Goal: Task Accomplishment & Management: Complete application form

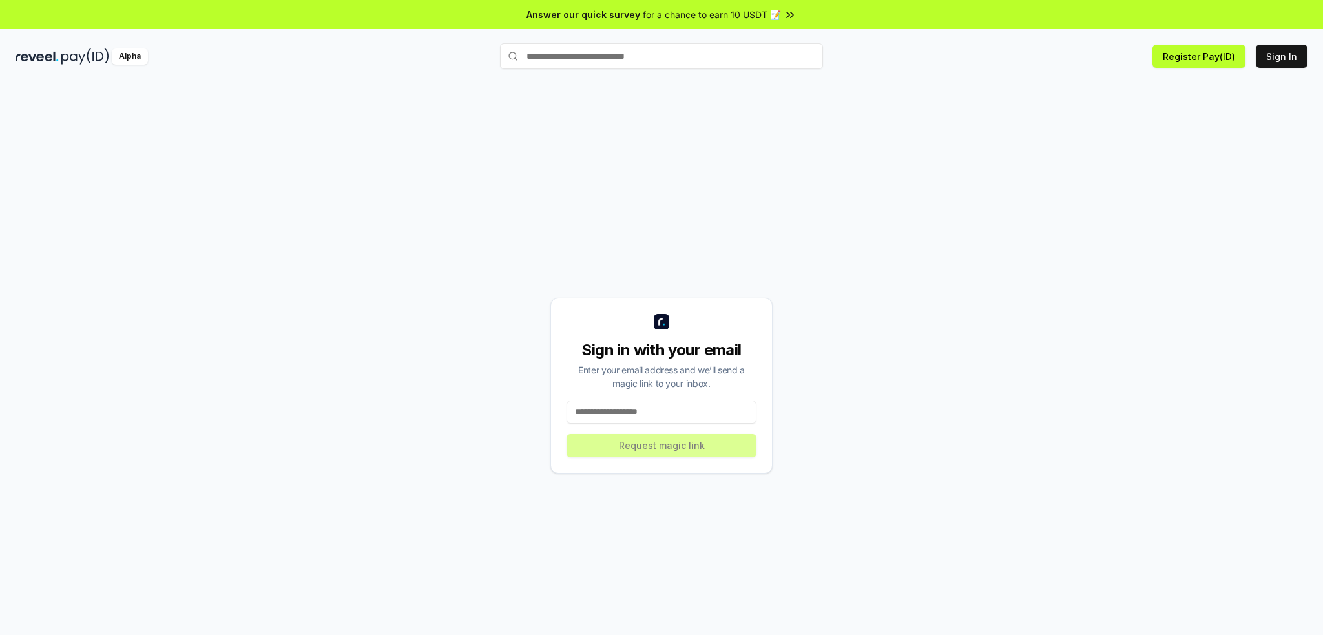
click at [619, 417] on input at bounding box center [662, 412] width 190 height 23
click at [618, 417] on input at bounding box center [662, 412] width 190 height 23
click at [1192, 61] on button "Register Pay(ID)" at bounding box center [1198, 56] width 93 height 23
click at [1241, 48] on button "Register Pay(ID)" at bounding box center [1198, 56] width 93 height 23
click at [691, 423] on input at bounding box center [662, 412] width 190 height 23
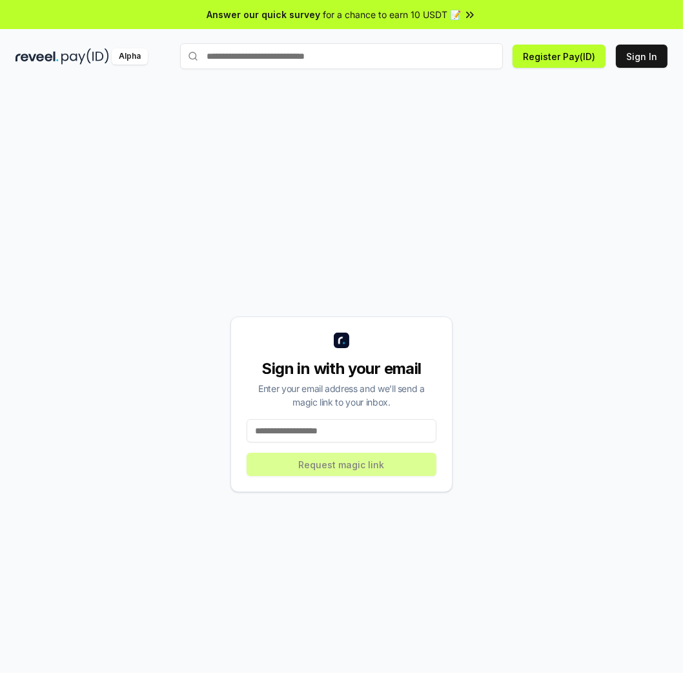
click at [350, 430] on input at bounding box center [342, 430] width 190 height 23
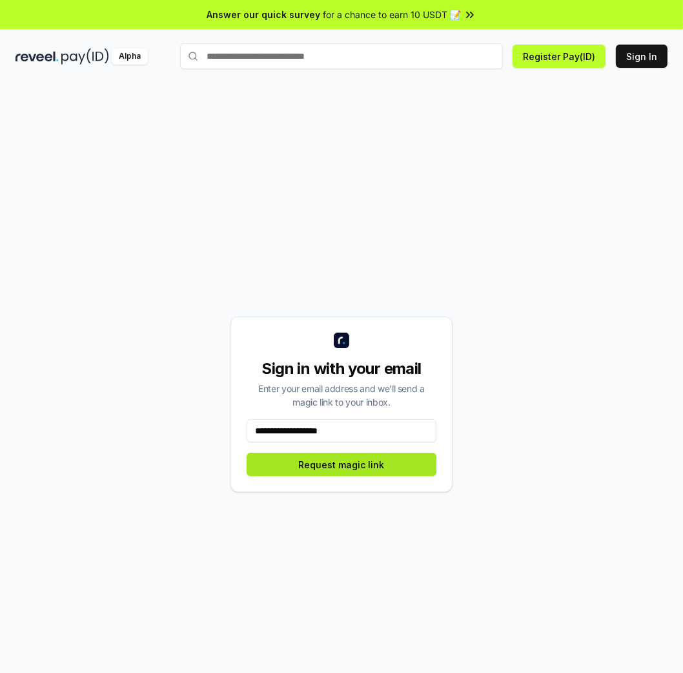
type input "**********"
click at [341, 475] on button "Request magic link" at bounding box center [342, 464] width 190 height 23
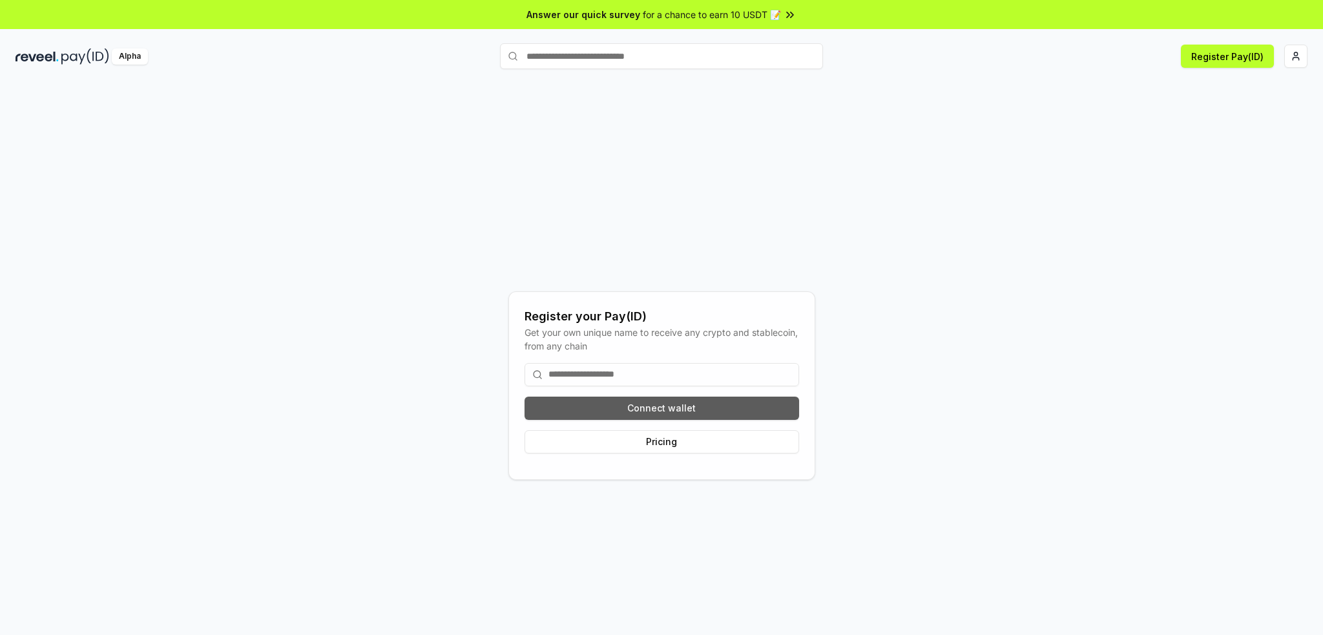
click at [638, 408] on button "Connect wallet" at bounding box center [662, 408] width 275 height 23
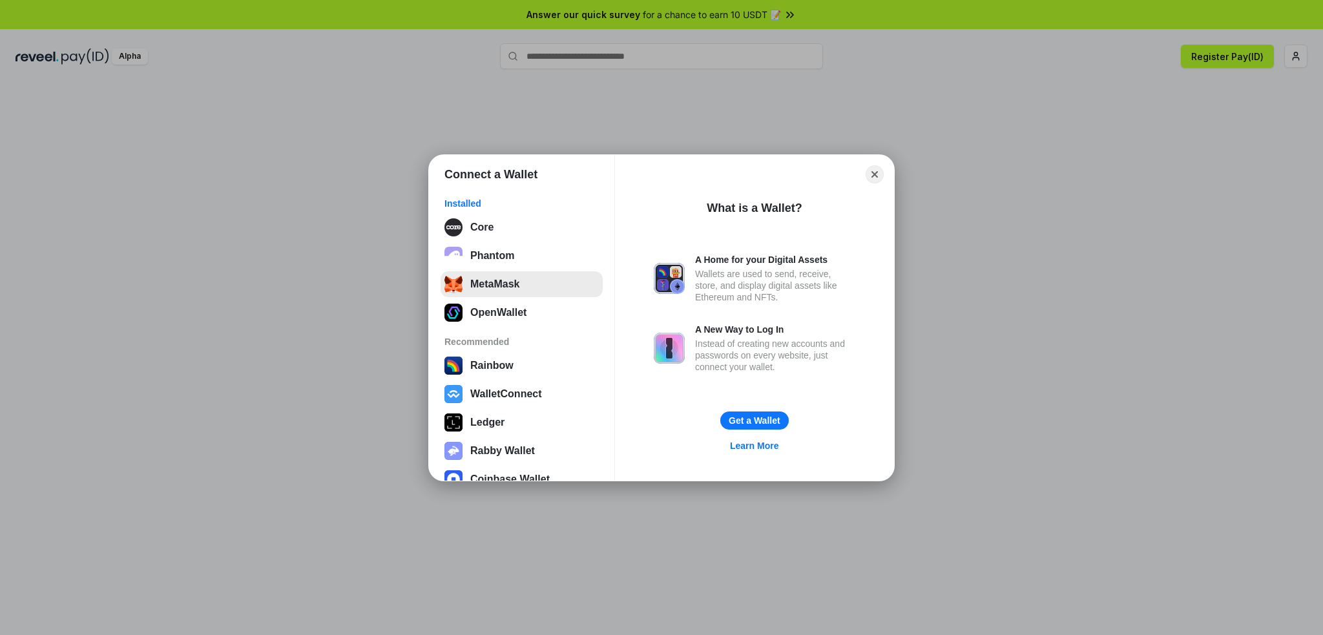
click at [459, 284] on button "MetaMask" at bounding box center [522, 284] width 162 height 26
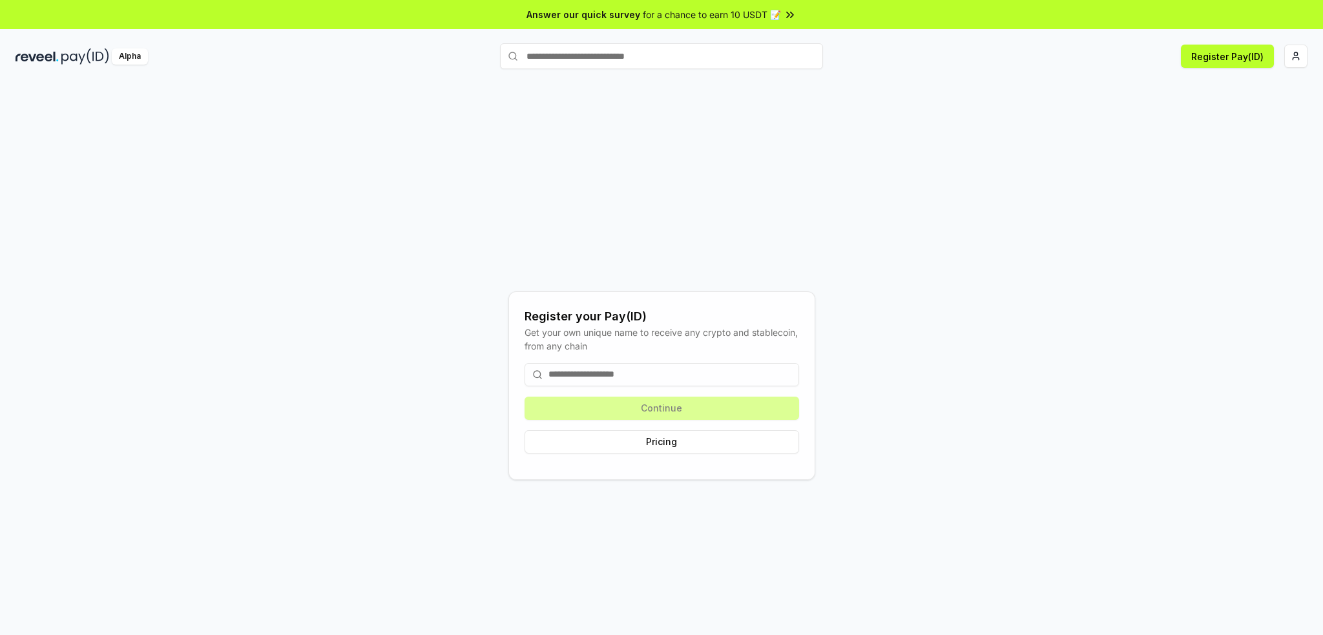
click at [652, 408] on div "Continue Pricing" at bounding box center [662, 408] width 275 height 111
click at [656, 364] on input at bounding box center [662, 374] width 275 height 23
click at [627, 378] on input at bounding box center [662, 374] width 275 height 23
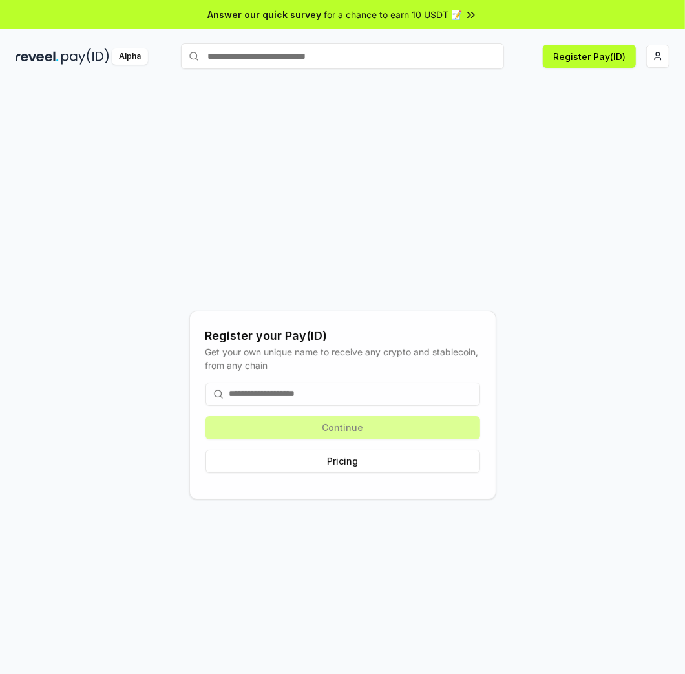
click at [242, 395] on input at bounding box center [342, 393] width 275 height 23
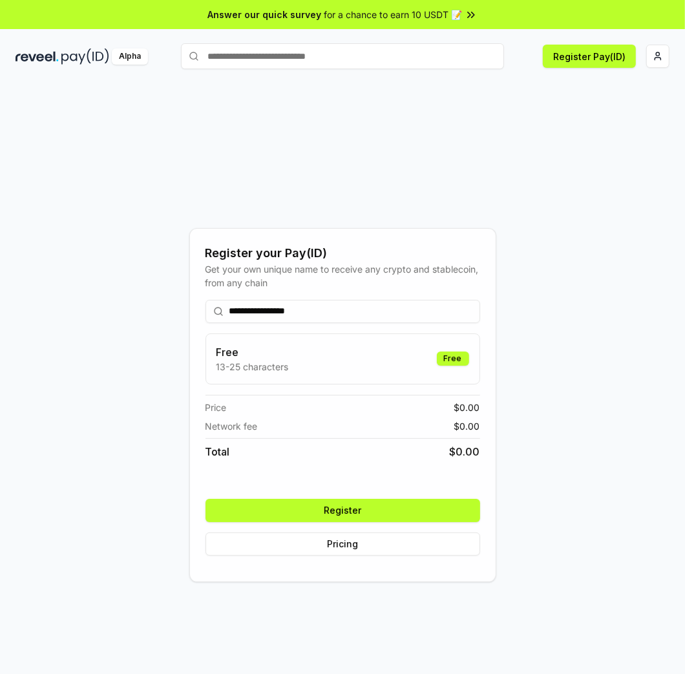
type input "**********"
click at [284, 509] on button "Register" at bounding box center [342, 510] width 275 height 23
click at [284, 509] on div "**********" at bounding box center [342, 427] width 275 height 276
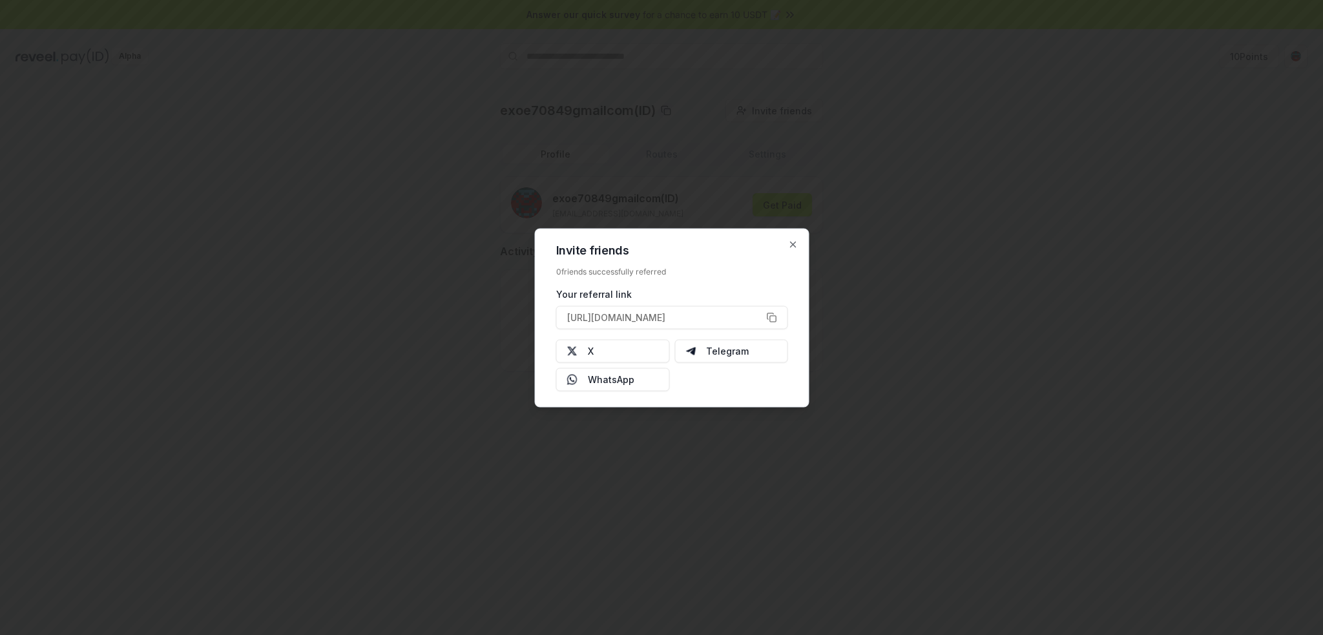
click at [830, 261] on div at bounding box center [661, 317] width 1323 height 635
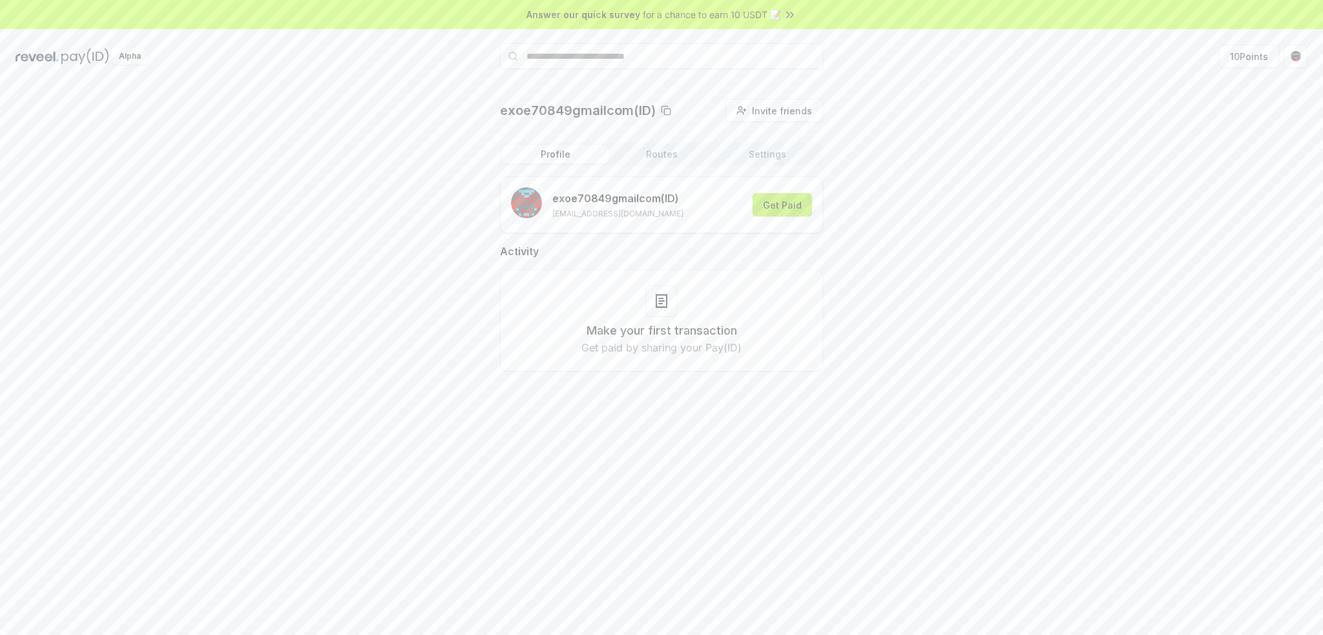
click at [784, 208] on button "Get Paid" at bounding box center [782, 204] width 59 height 23
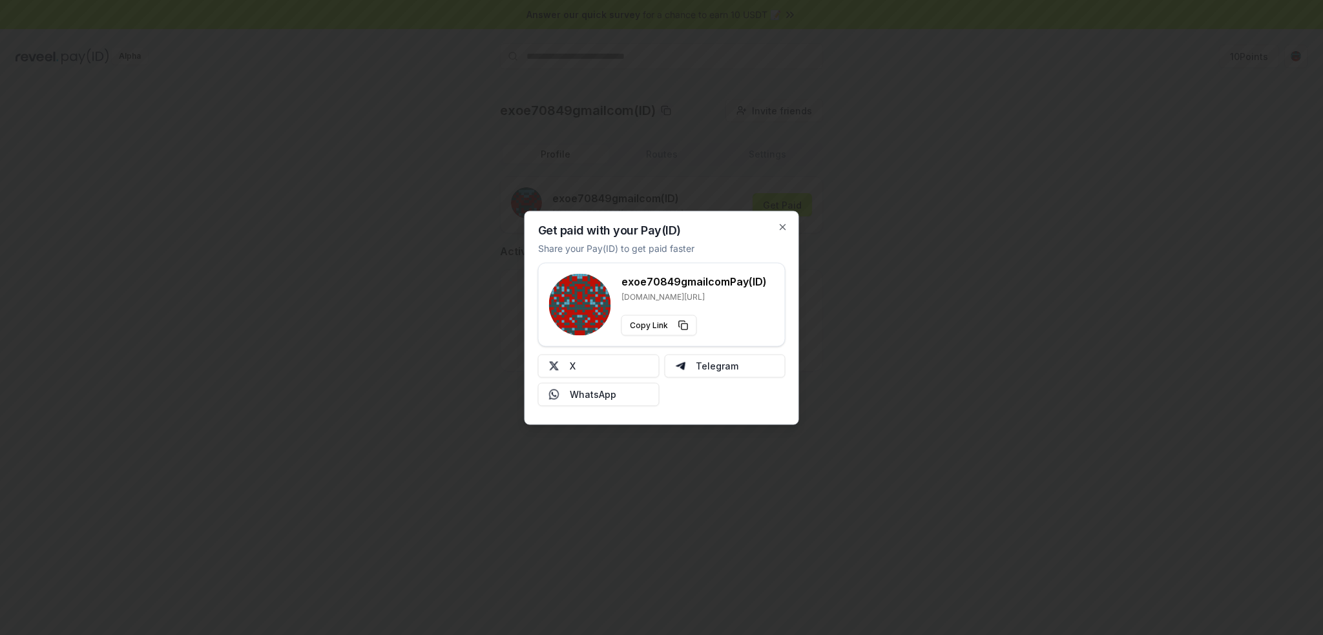
click at [954, 252] on div at bounding box center [661, 317] width 1323 height 635
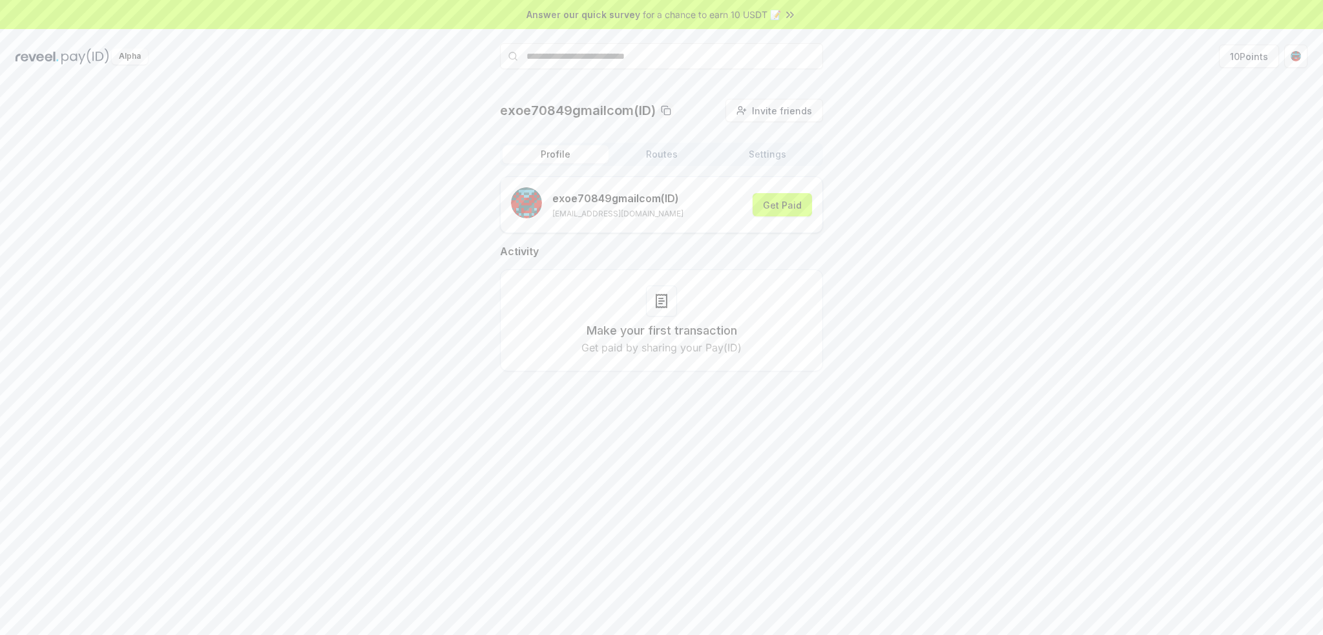
click at [763, 154] on button "Settings" at bounding box center [767, 154] width 106 height 18
click at [668, 156] on button "Routes" at bounding box center [662, 154] width 106 height 18
click at [742, 161] on button "Settings" at bounding box center [767, 154] width 106 height 18
click at [537, 140] on div "exoe70849gmailcom(ID) Invite friends Invite Profile Routes Settings Default Wal…" at bounding box center [661, 176] width 323 height 154
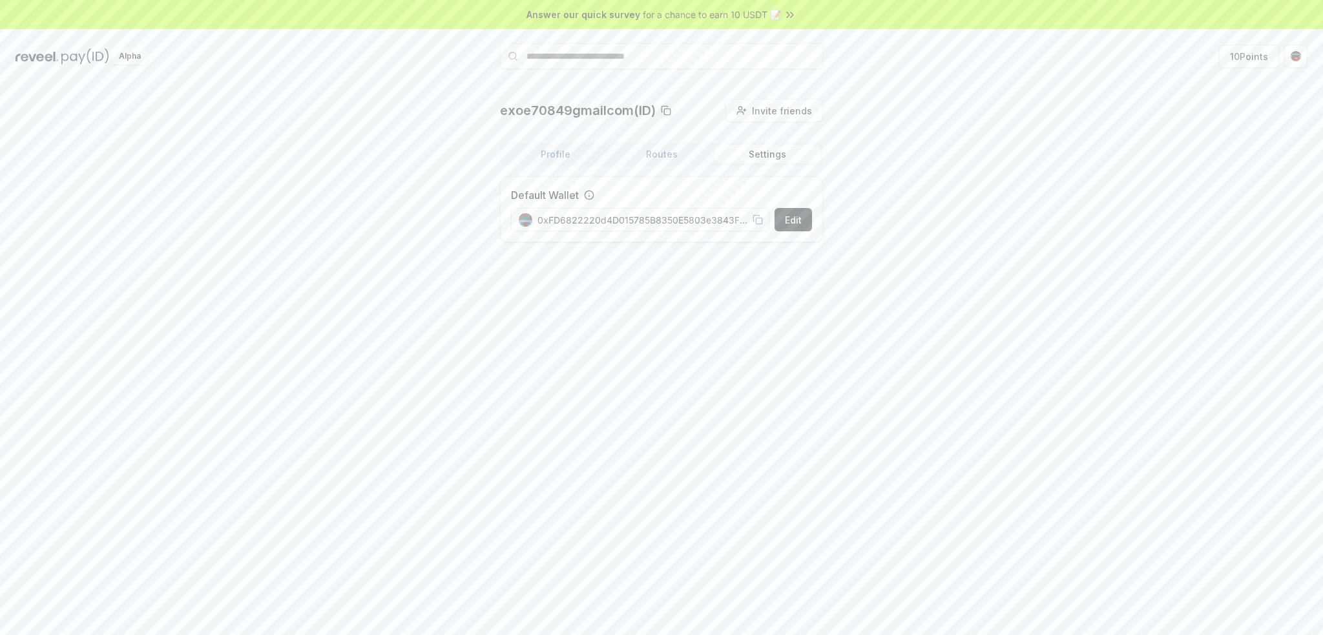
click at [545, 144] on div "Profile Routes Settings" at bounding box center [661, 154] width 323 height 23
click at [559, 147] on button "Profile" at bounding box center [556, 154] width 106 height 18
click at [1235, 57] on button "10 Points" at bounding box center [1249, 56] width 60 height 23
click at [747, 108] on button "Invite friends Invite" at bounding box center [774, 110] width 98 height 23
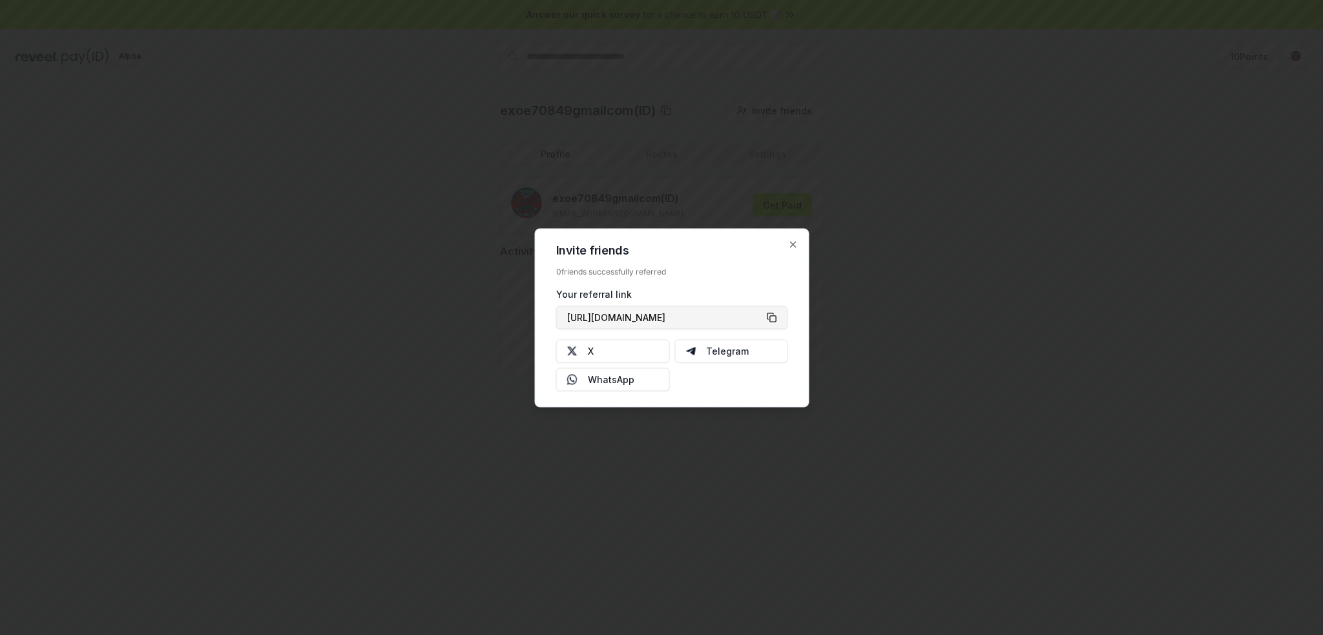
click at [764, 311] on button "[URL][DOMAIN_NAME]" at bounding box center [672, 317] width 232 height 23
click at [855, 165] on div at bounding box center [661, 317] width 1323 height 635
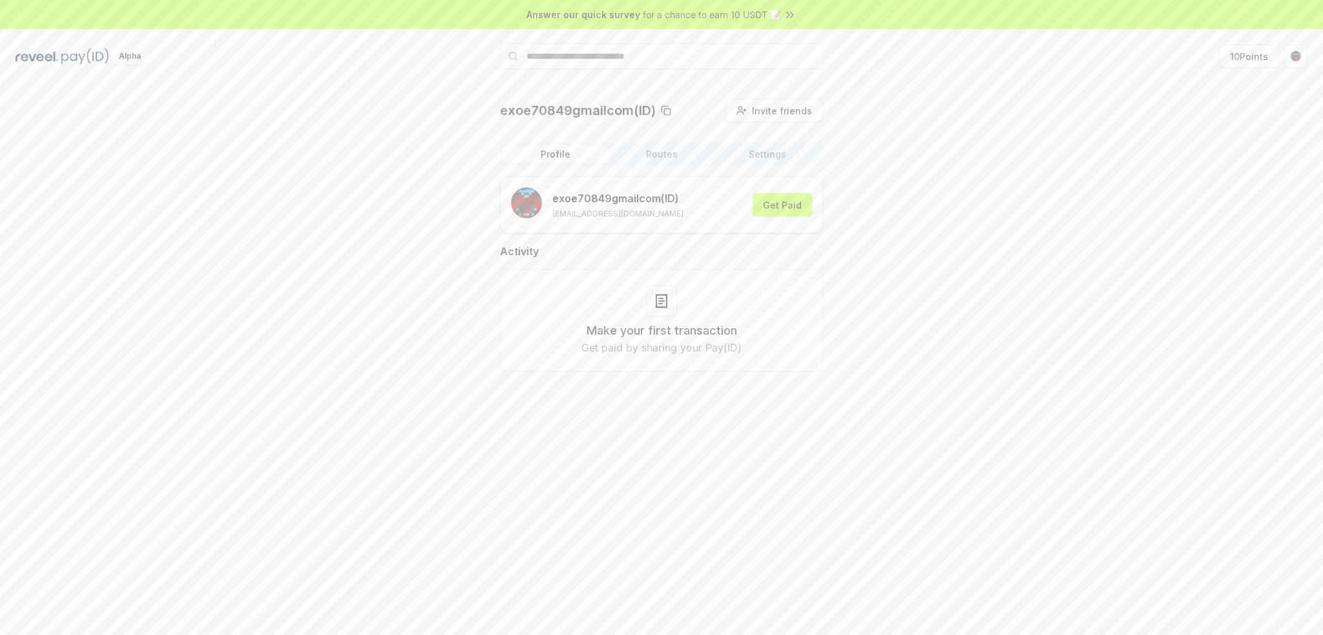
click at [638, 163] on div "Profile Routes Settings" at bounding box center [661, 154] width 323 height 23
click at [638, 156] on button "Routes" at bounding box center [662, 154] width 106 height 18
click at [759, 161] on button "Settings" at bounding box center [767, 154] width 106 height 18
click at [558, 152] on button "Profile" at bounding box center [556, 154] width 106 height 18
click at [1245, 47] on button "10 Points" at bounding box center [1249, 56] width 60 height 23
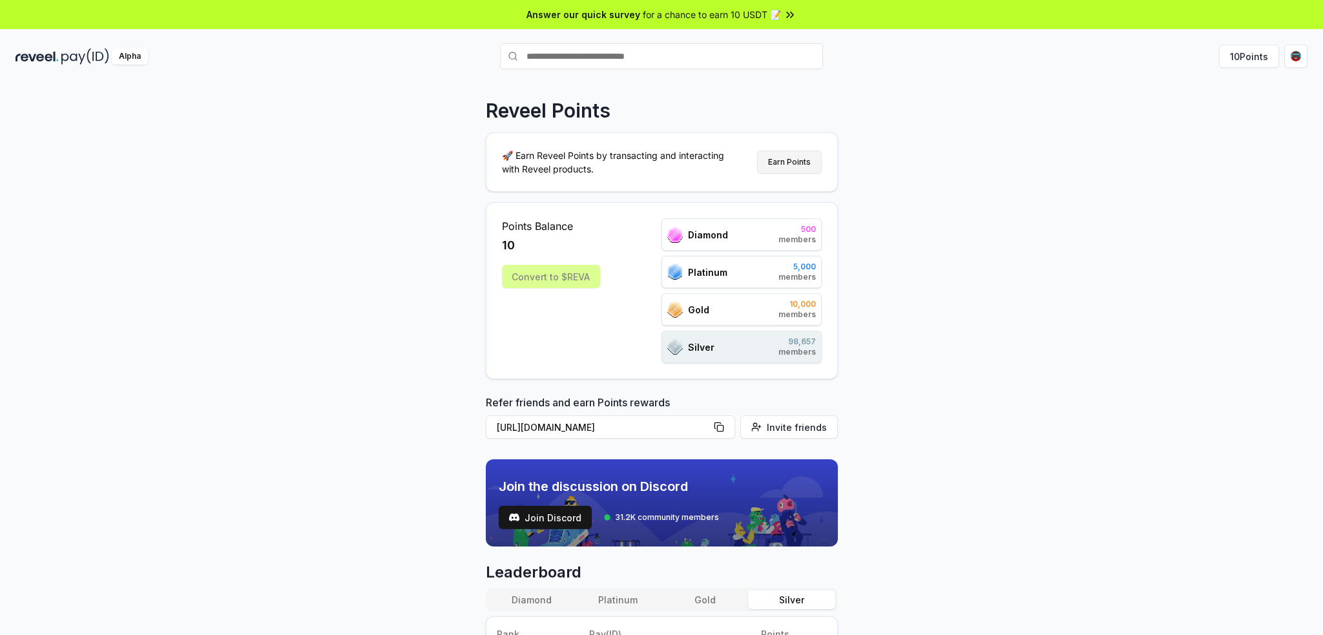
click at [803, 157] on button "Earn Points" at bounding box center [789, 162] width 65 height 23
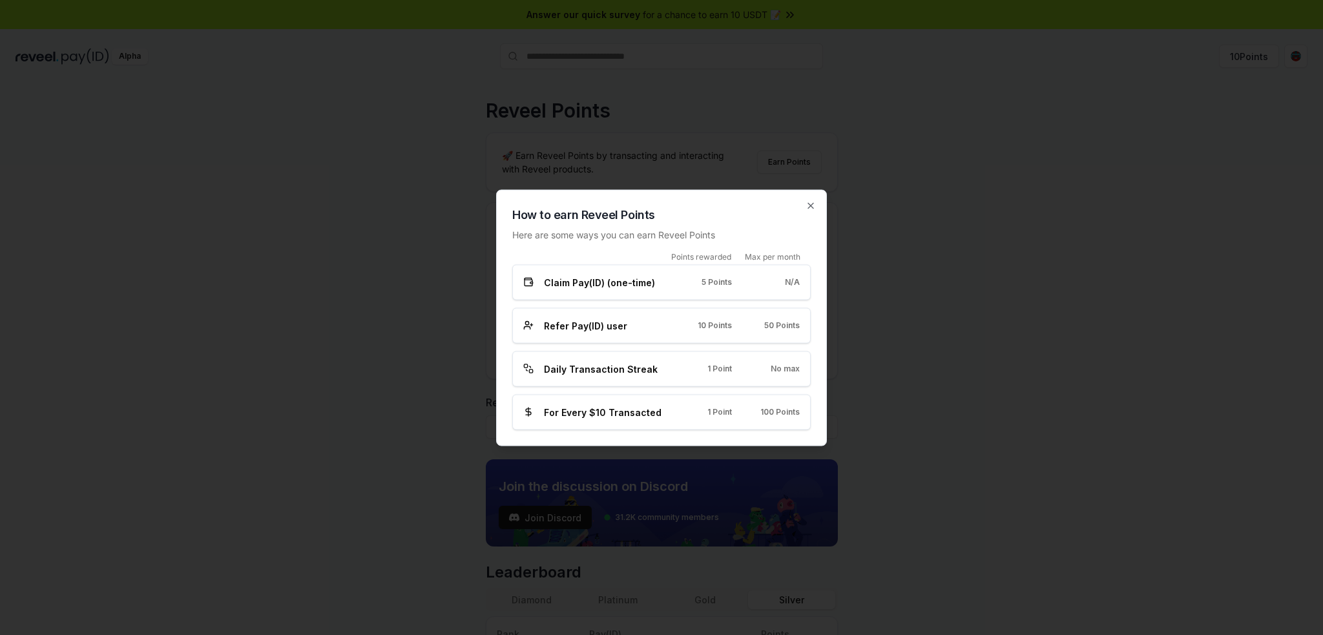
click at [746, 282] on div "Claim Pay(ID) (one-time) 5 Points N/A" at bounding box center [661, 282] width 276 height 14
click at [736, 364] on div "Daily Transaction Streak 1 Point No max" at bounding box center [661, 369] width 276 height 14
click at [928, 268] on div at bounding box center [661, 317] width 1323 height 635
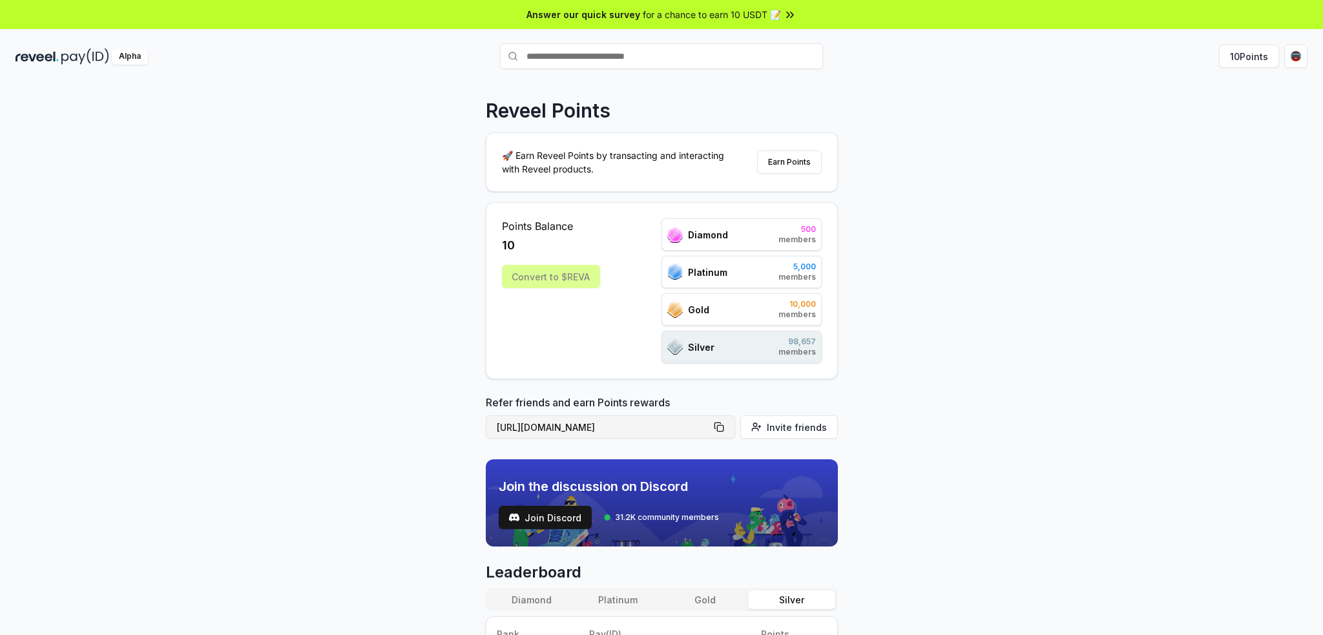
click at [729, 422] on button "[URL][DOMAIN_NAME]" at bounding box center [610, 426] width 249 height 23
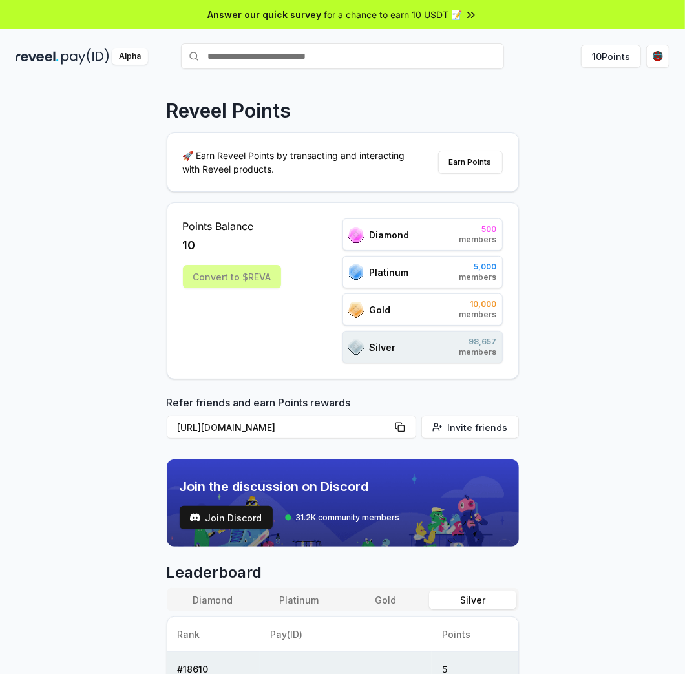
click at [411, 103] on div "Reveel Points" at bounding box center [343, 110] width 352 height 23
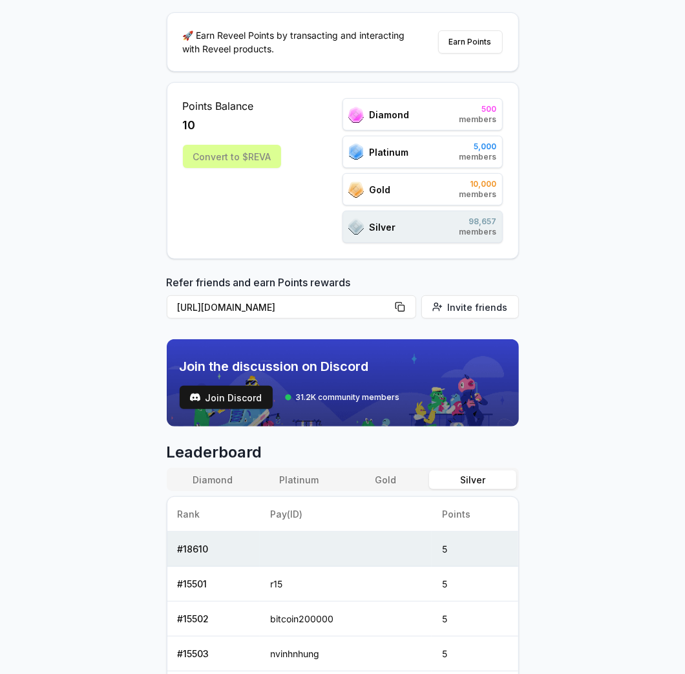
scroll to position [172, 0]
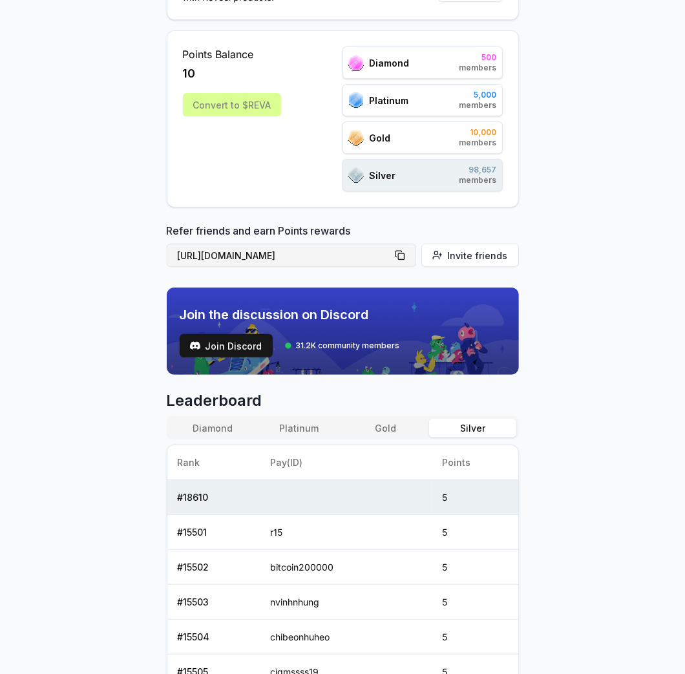
click at [400, 251] on button "[URL][DOMAIN_NAME]" at bounding box center [291, 255] width 249 height 23
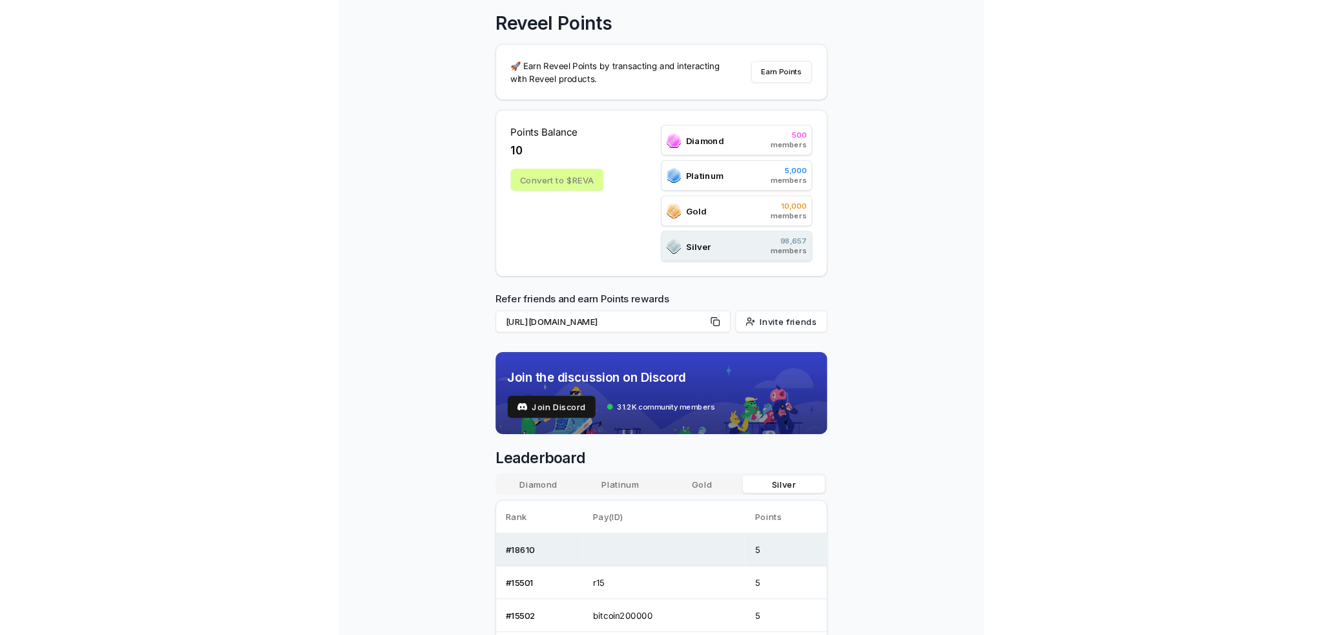
scroll to position [0, 0]
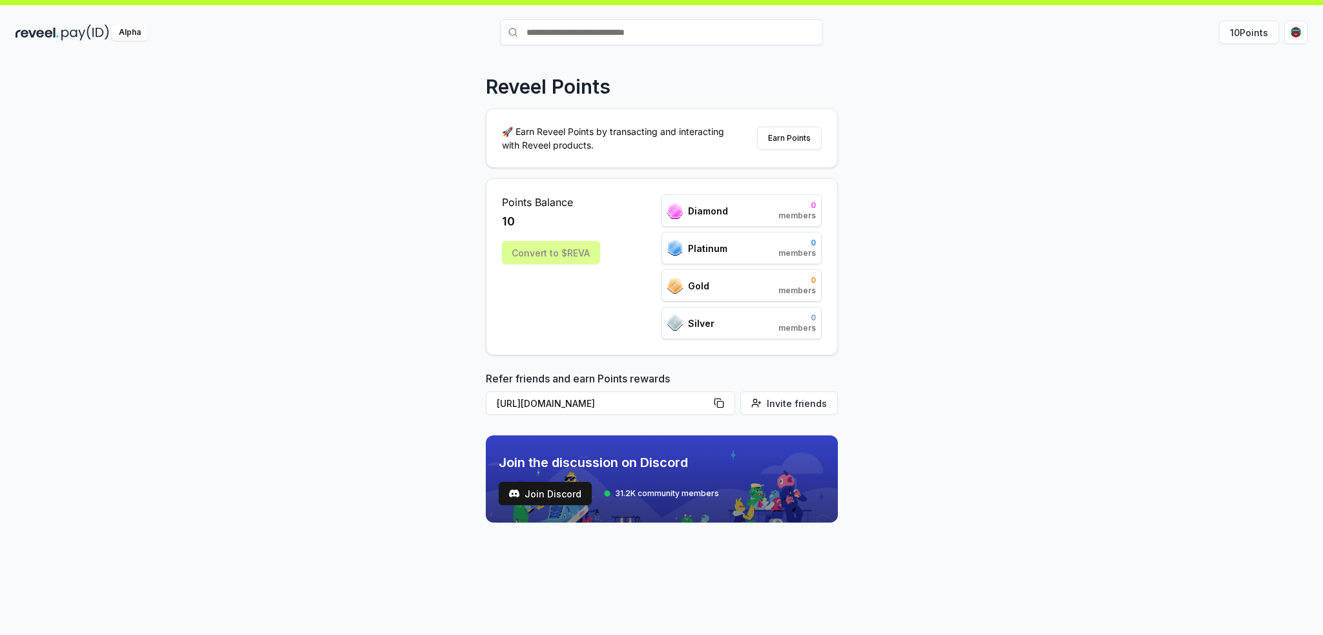
scroll to position [36, 0]
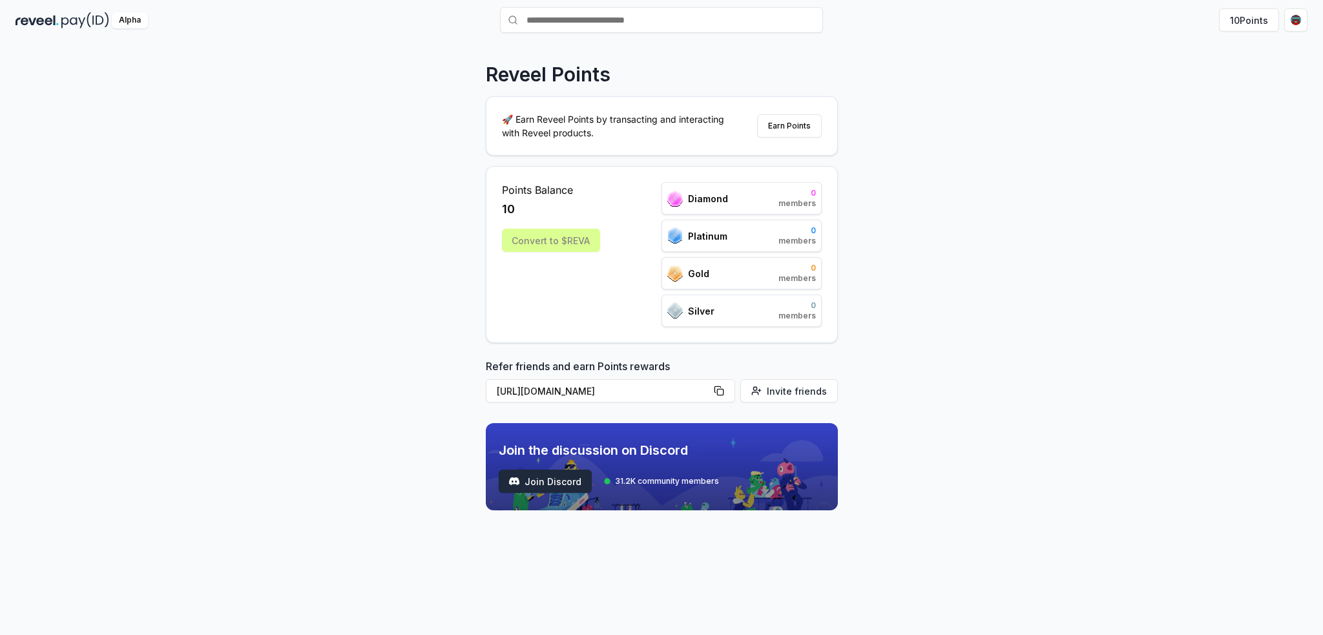
click at [545, 475] on span "Join Discord" at bounding box center [553, 482] width 57 height 14
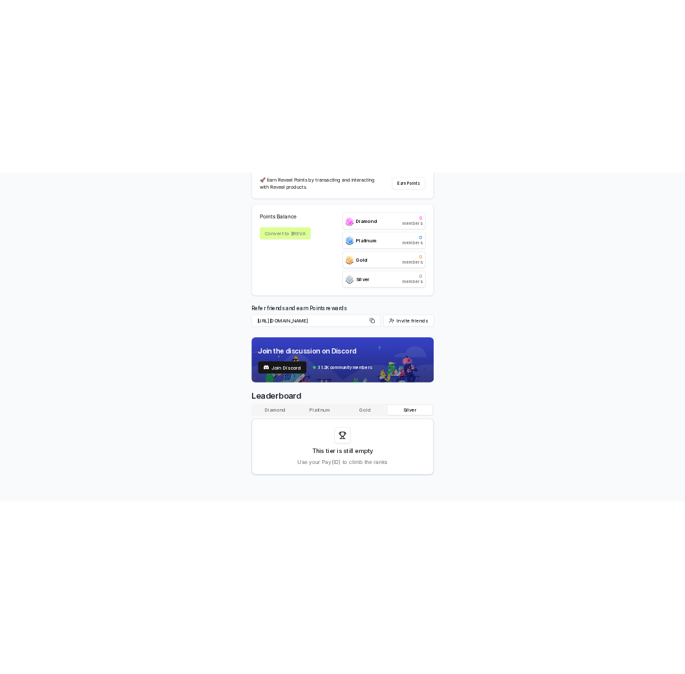
scroll to position [141, 0]
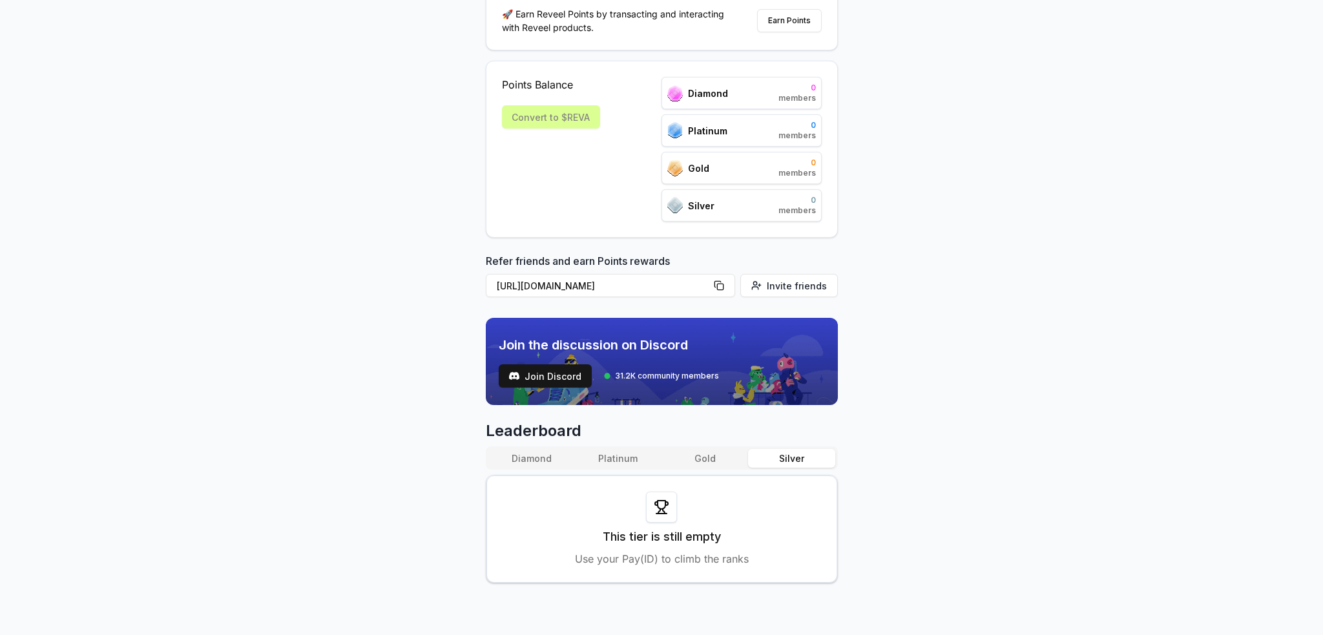
click at [345, 174] on div "Reveel Points 🚀 Earn Reveel Points by transacting and interacting with Reveel p…" at bounding box center [661, 231] width 1323 height 599
click at [1051, 105] on div "Reveel Points 🚀 Earn Reveel Points by transacting and interacting with Reveel p…" at bounding box center [661, 231] width 1323 height 599
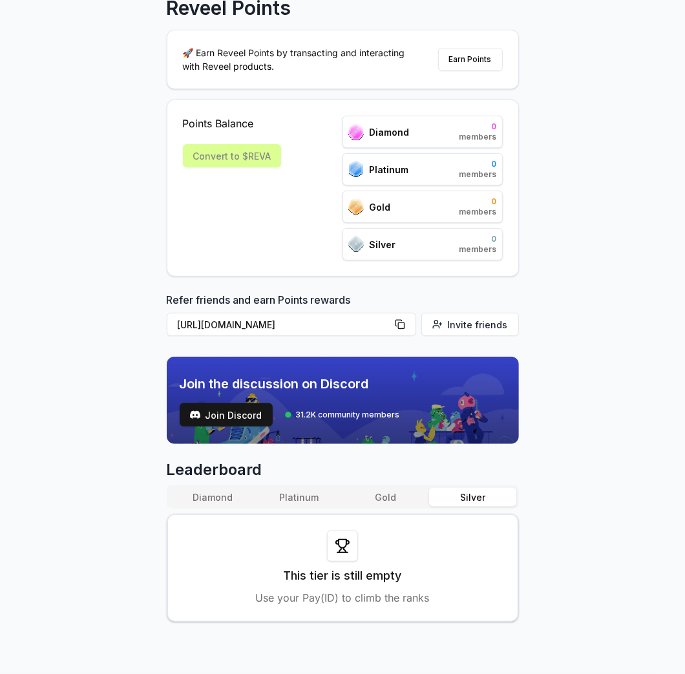
scroll to position [103, 0]
